Goal: Transaction & Acquisition: Purchase product/service

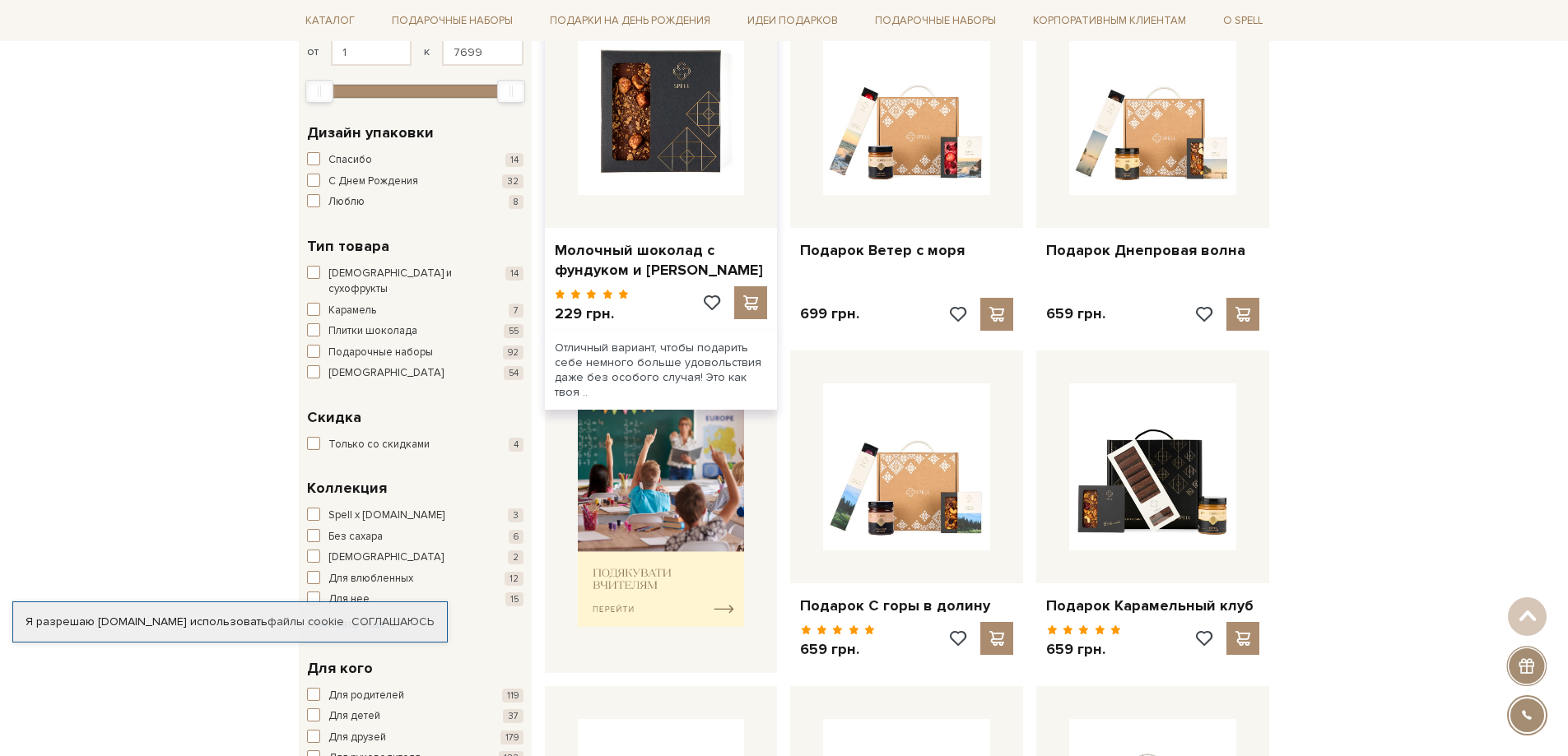
scroll to position [329, 0]
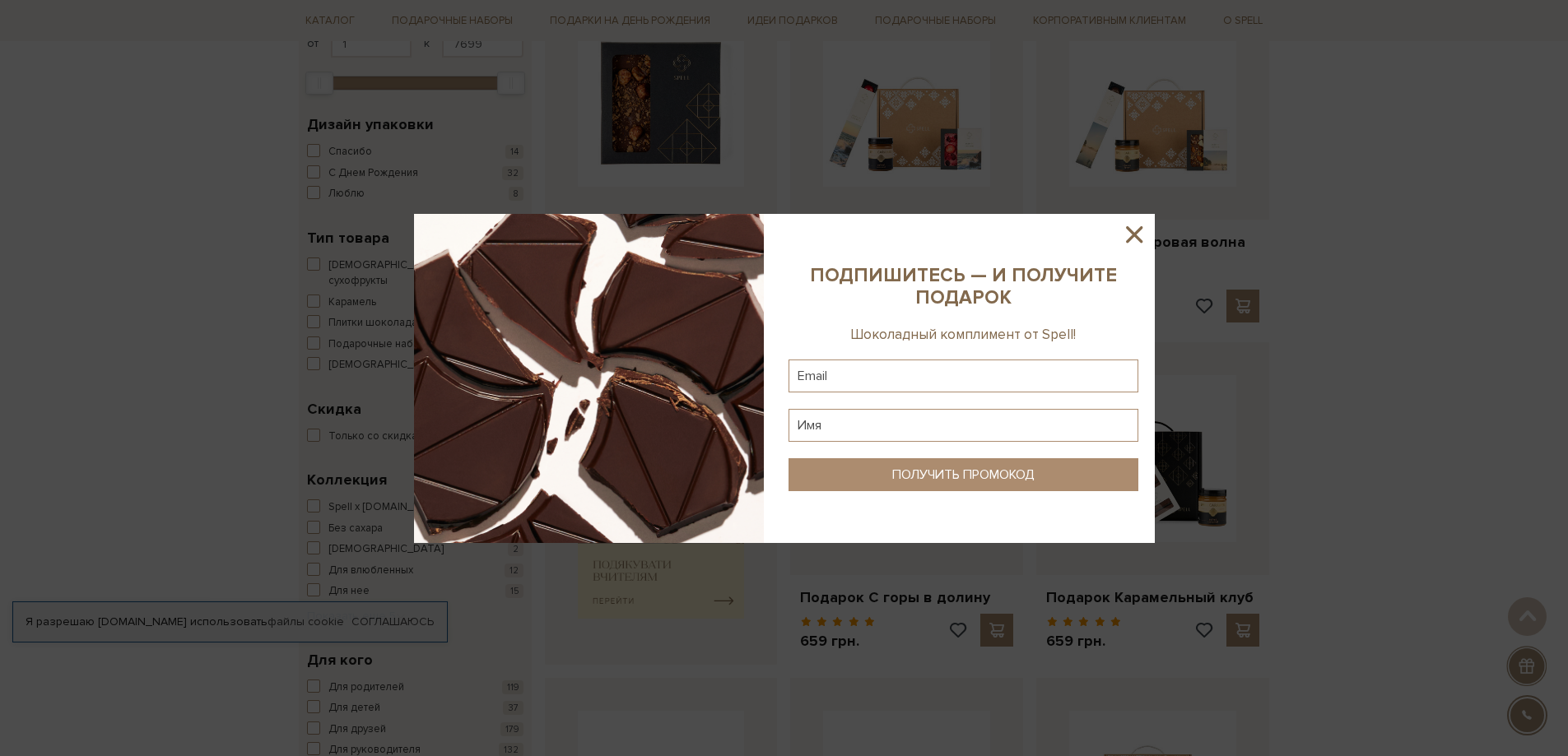
click at [1132, 232] on icon at bounding box center [1134, 235] width 17 height 17
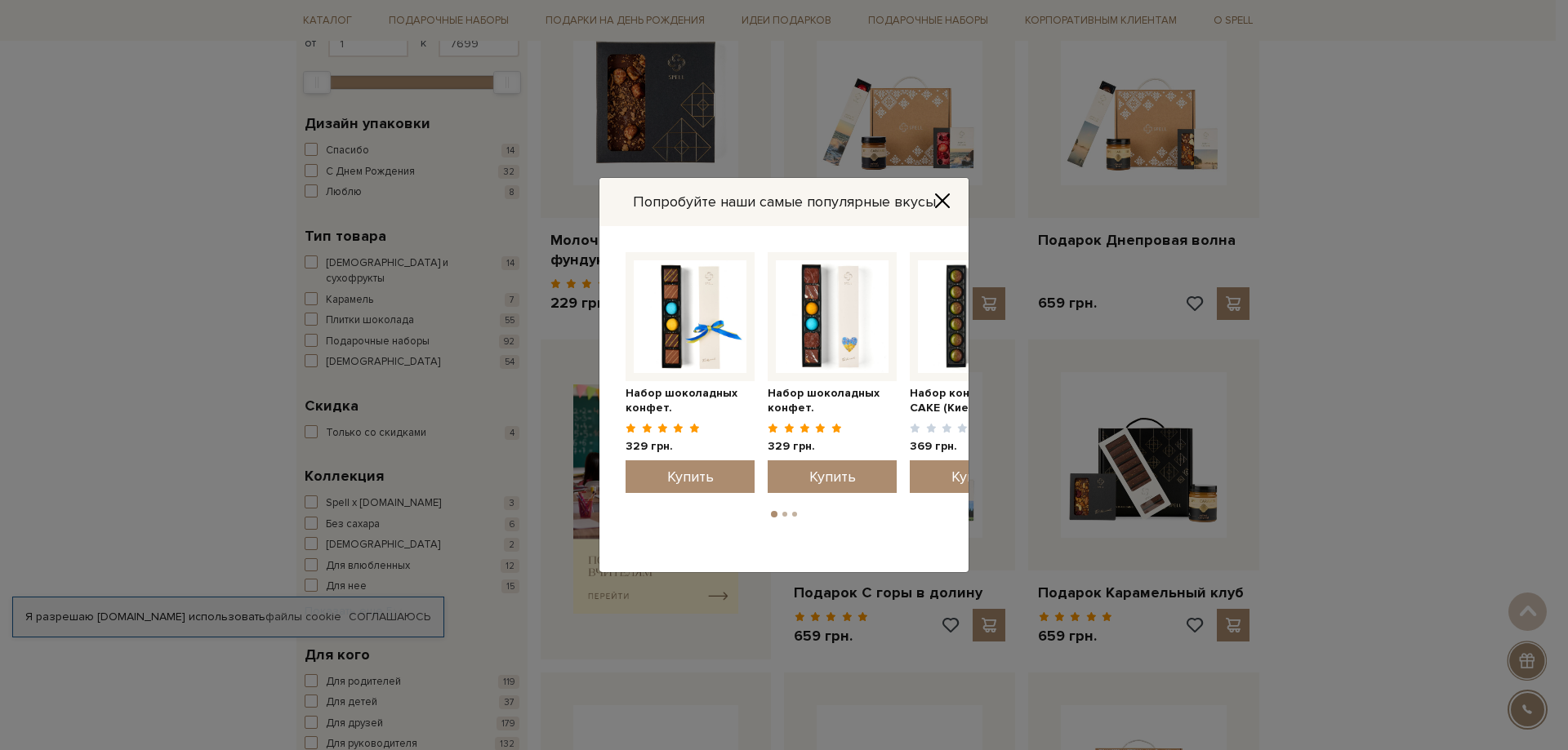
click at [784, 515] on button "2" at bounding box center [784, 514] width 5 height 5
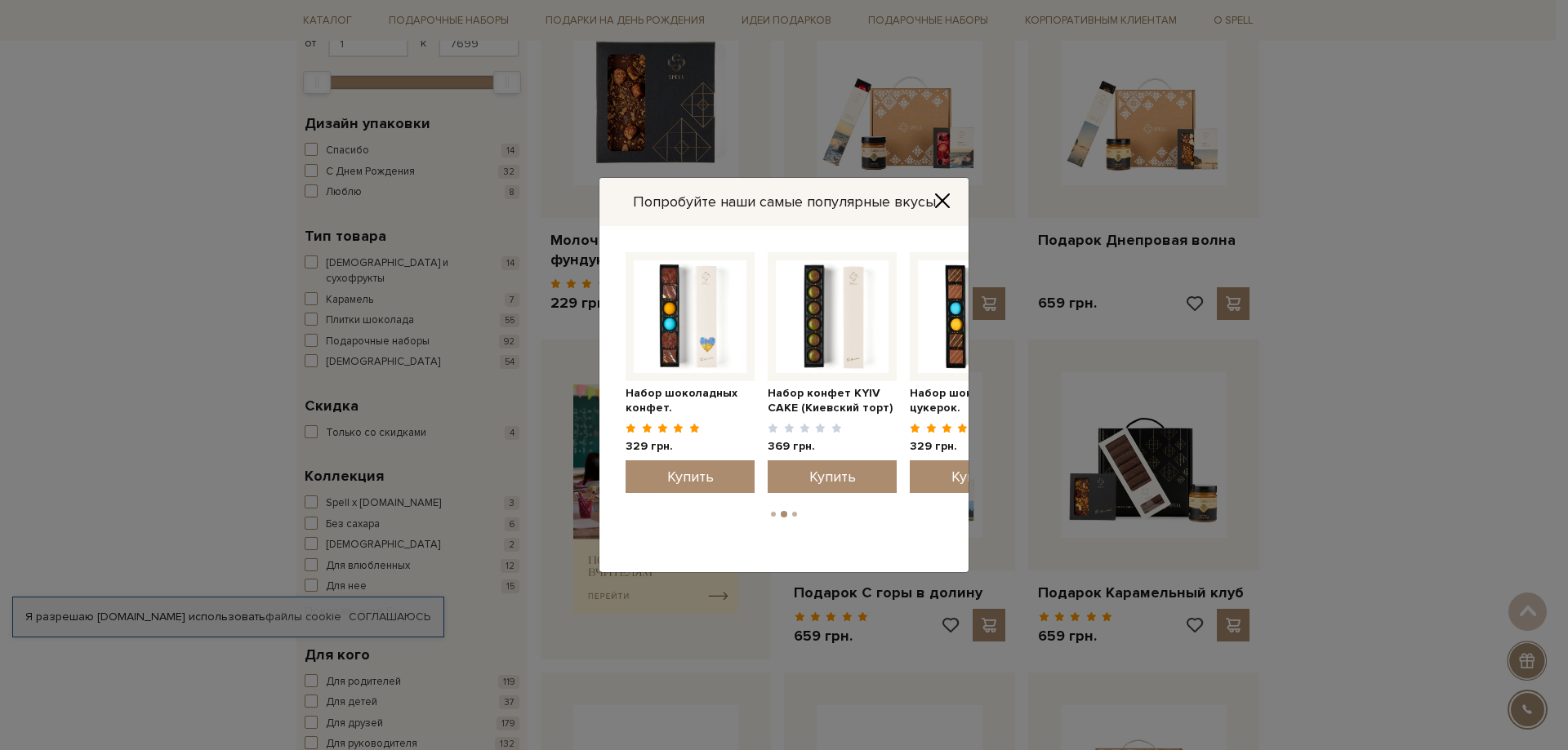
click at [794, 513] on button "3" at bounding box center [794, 514] width 5 height 5
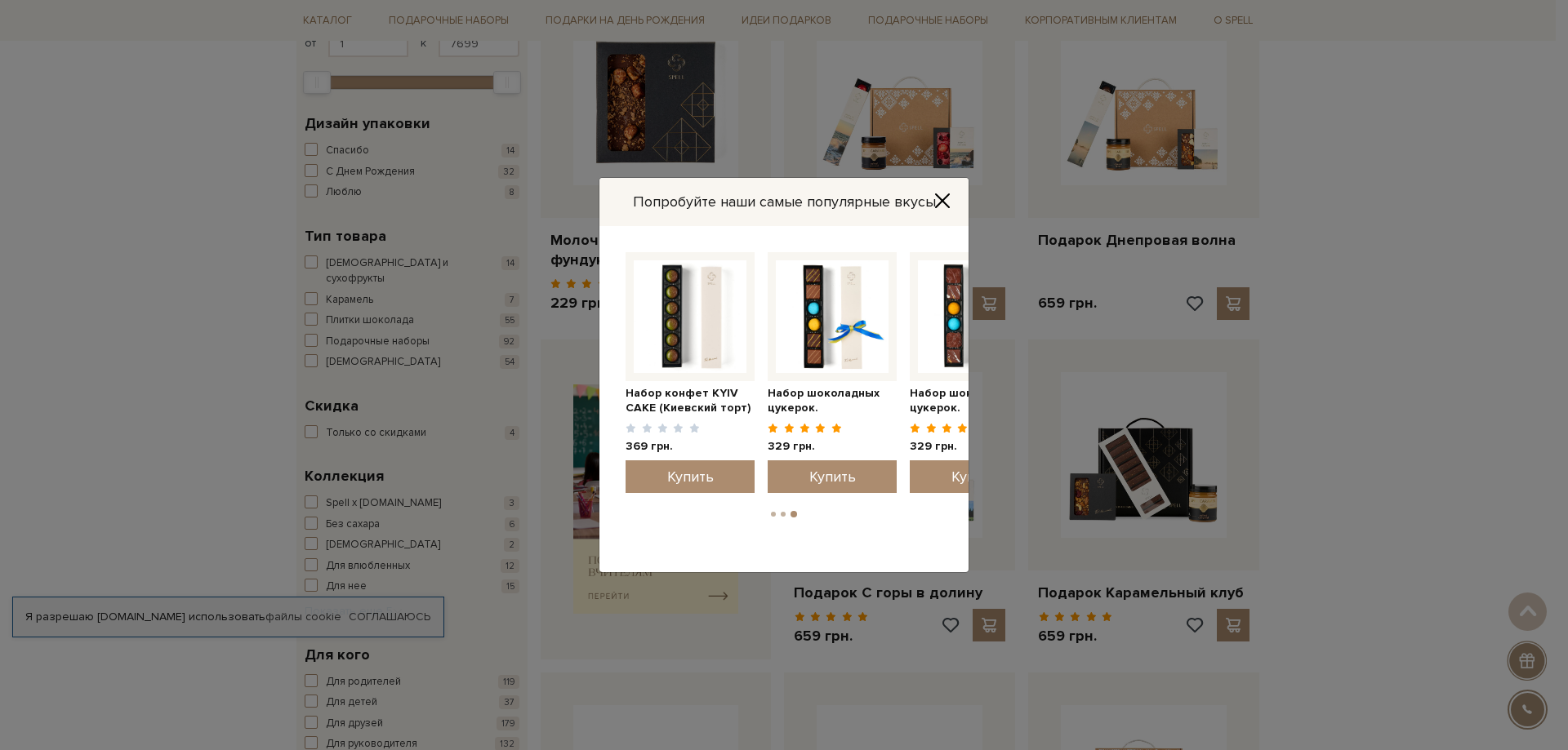
drag, startPoint x: 943, startPoint y: 198, endPoint x: 934, endPoint y: 199, distance: 9.1
click at [942, 198] on icon "Close" at bounding box center [942, 200] width 17 height 17
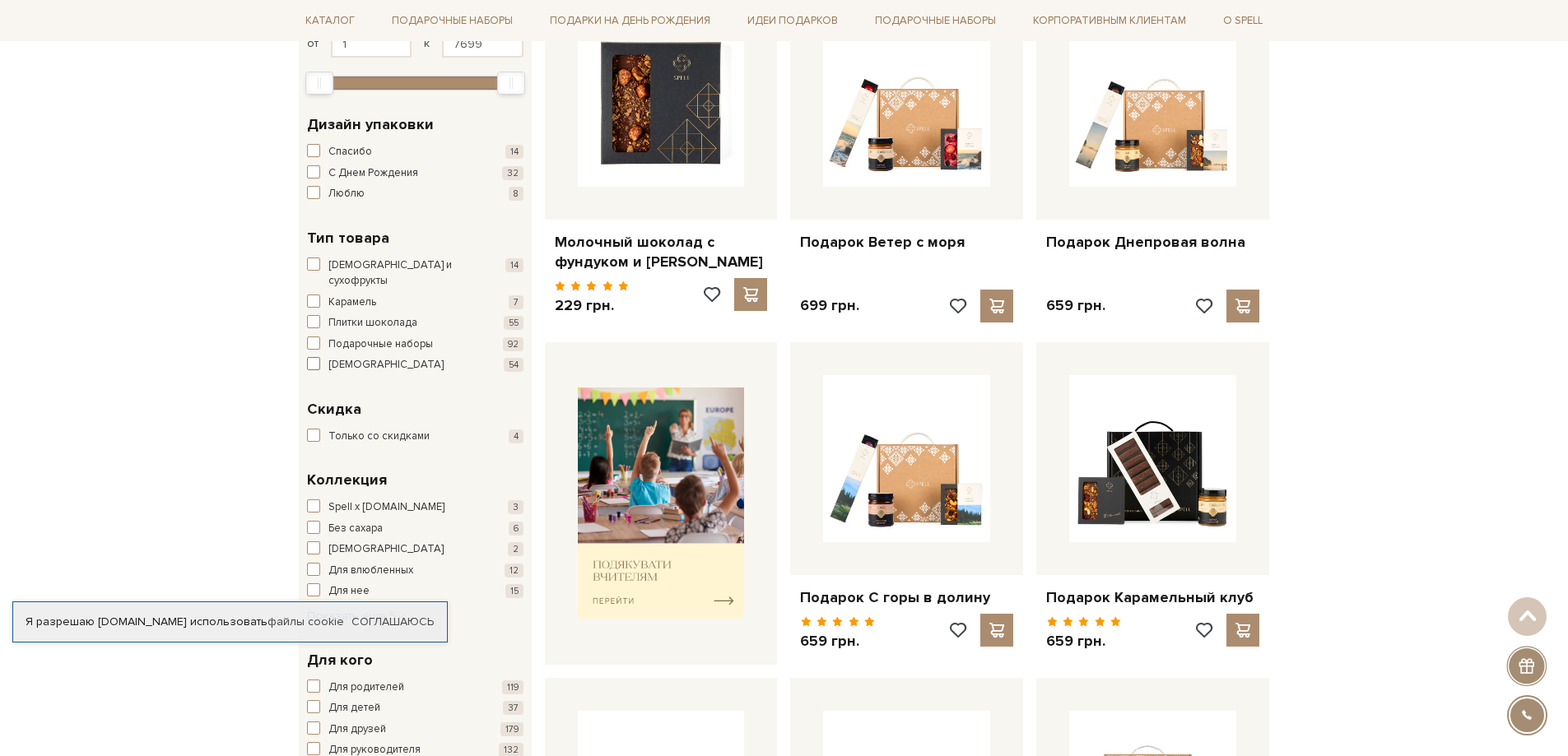
click at [312, 357] on span "button" at bounding box center [313, 363] width 13 height 13
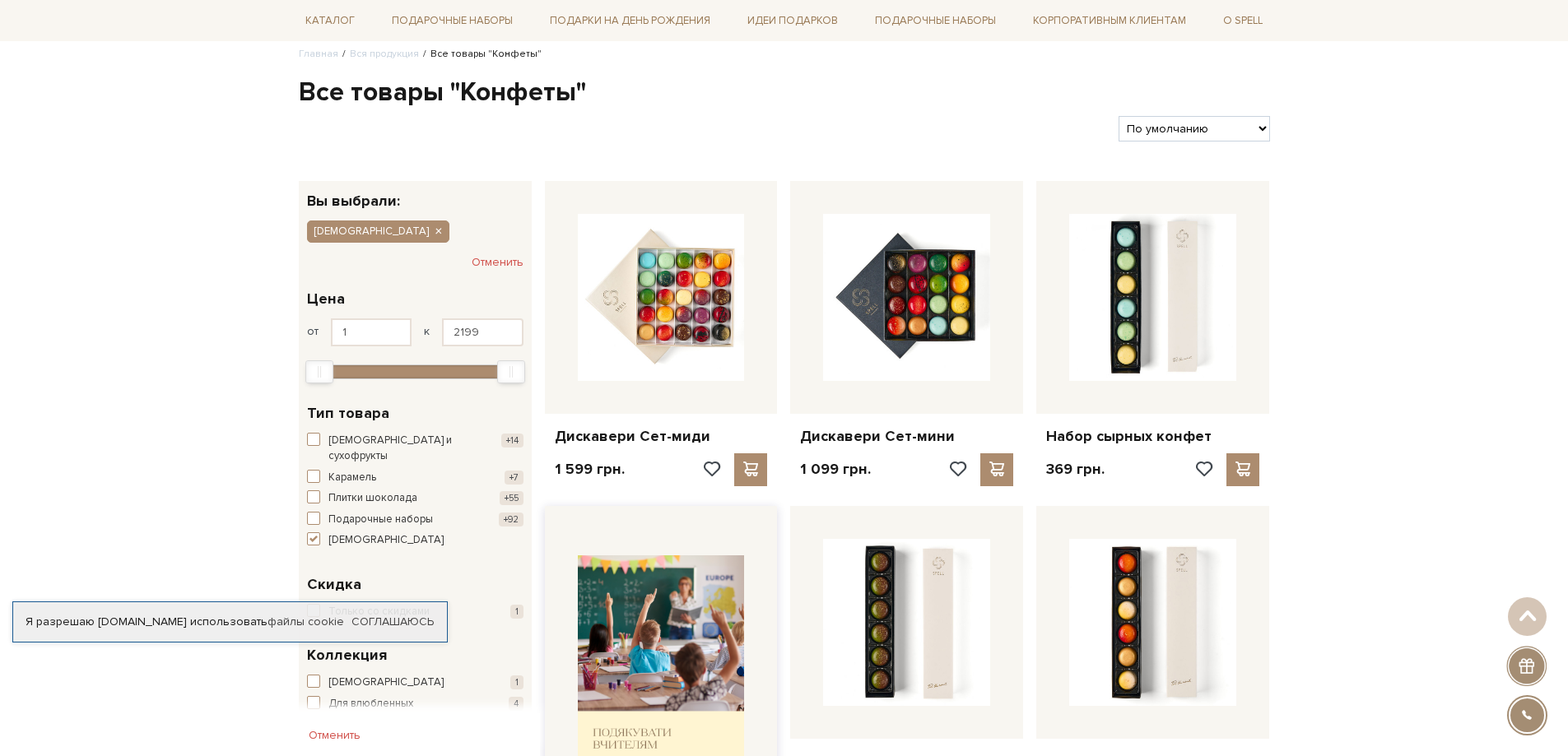
scroll to position [83, 0]
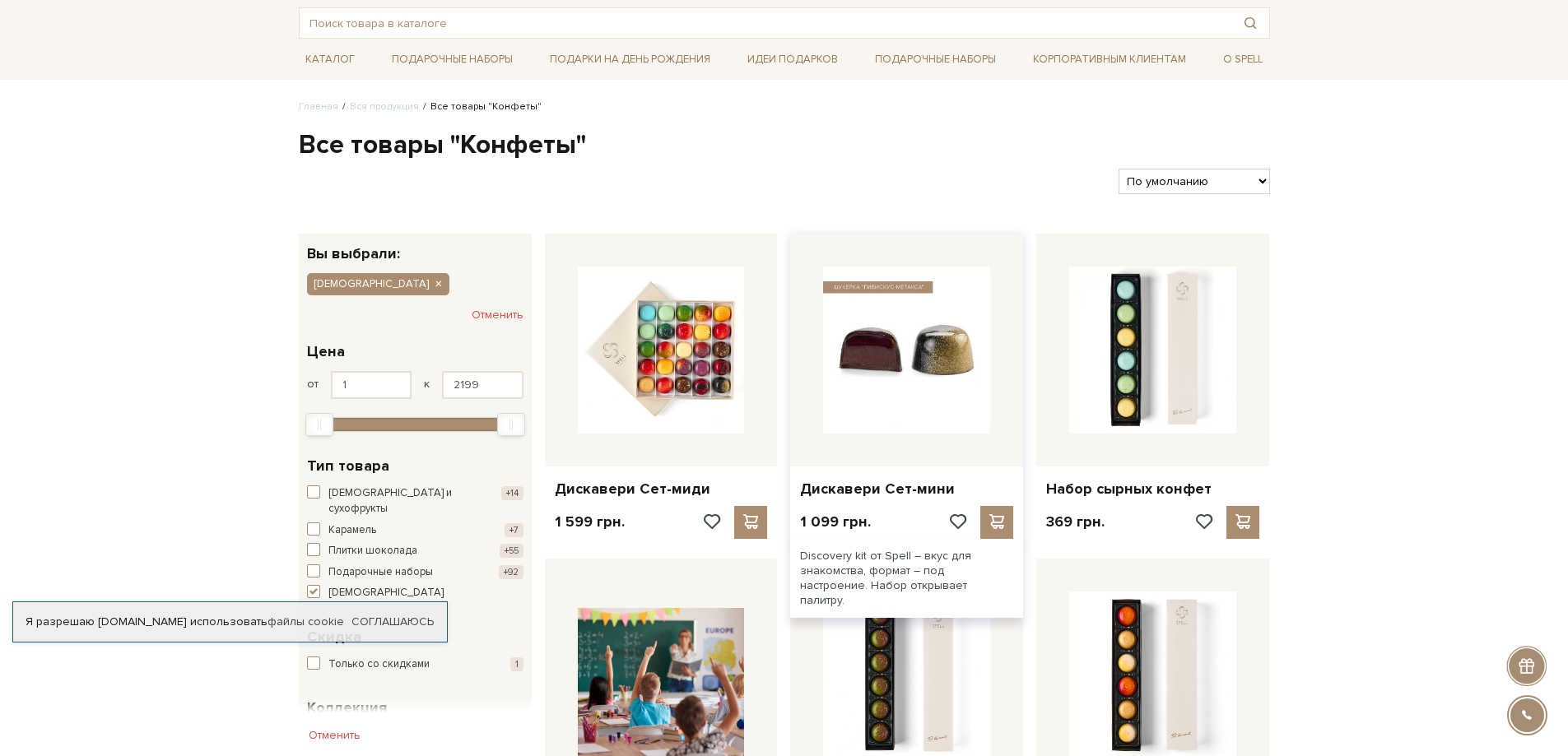
click at [903, 331] on img at bounding box center [906, 350] width 167 height 167
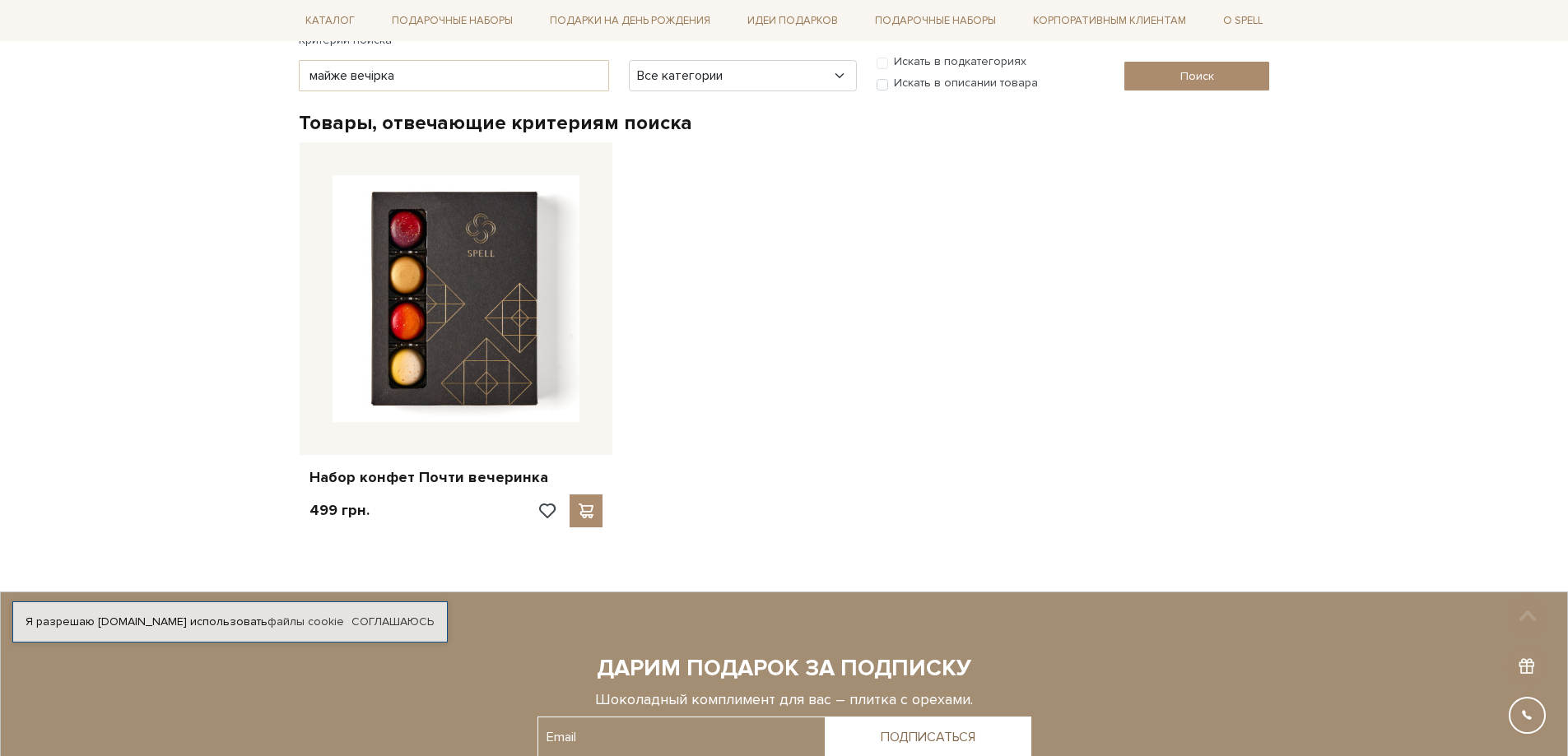
scroll to position [247, 0]
